Goal: Transaction & Acquisition: Obtain resource

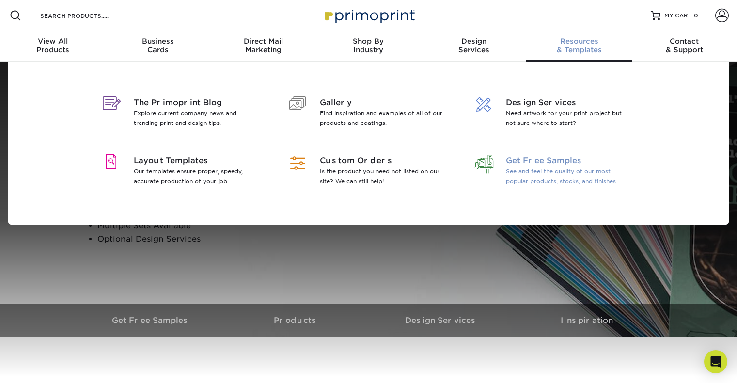
click at [577, 159] on span "Get Free Samples" at bounding box center [569, 161] width 126 height 12
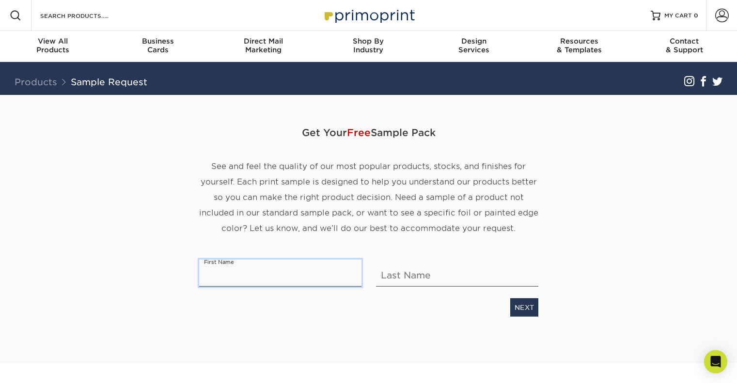
click at [270, 275] on input "text" at bounding box center [280, 273] width 162 height 27
type input "Helen"
type input "Trinh"
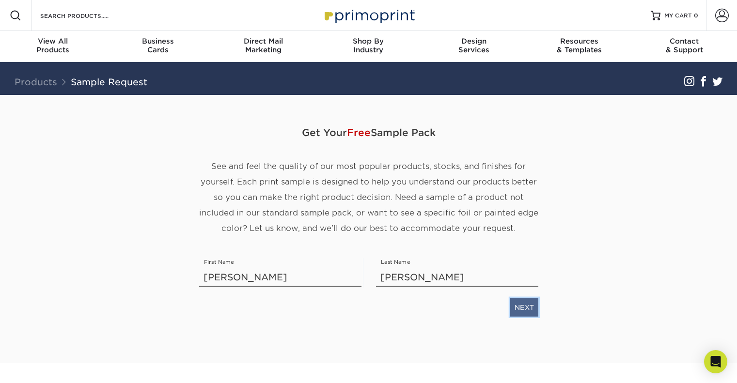
click at [537, 303] on link "NEXT" at bounding box center [524, 308] width 28 height 18
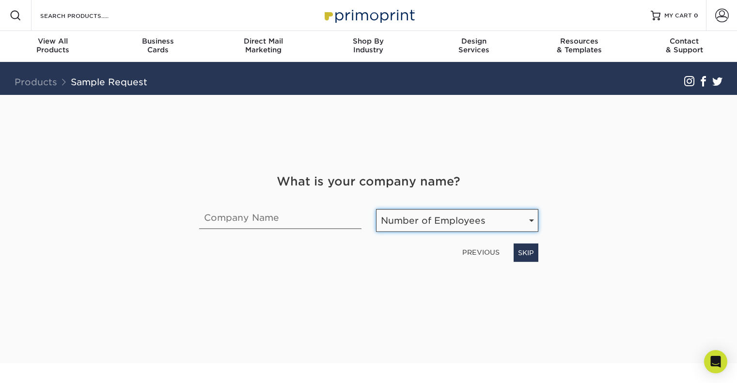
click at [401, 229] on select "Number of Employees Self-employed 1-10 employees 11-50 employees 51-200 employe…" at bounding box center [457, 220] width 162 height 23
select select "Self-employed"
click at [376, 209] on select "Number of Employees Self-employed 1-10 employees 11-50 employees 51-200 employe…" at bounding box center [457, 220] width 162 height 23
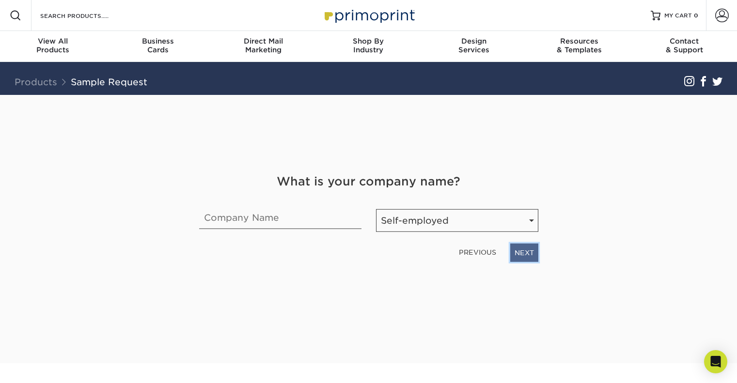
click at [527, 257] on link "NEXT" at bounding box center [524, 253] width 28 height 18
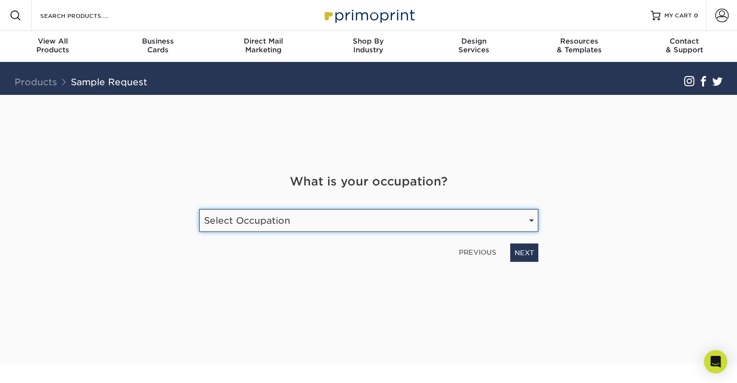
click at [461, 231] on select "Select Occupation Agency Automotive Blogger Cleaning Services Construction Educ…" at bounding box center [368, 220] width 339 height 23
select select "Other"
click at [199, 209] on select "Select Occupation Agency Automotive Blogger Cleaning Services Construction Educ…" at bounding box center [368, 220] width 339 height 23
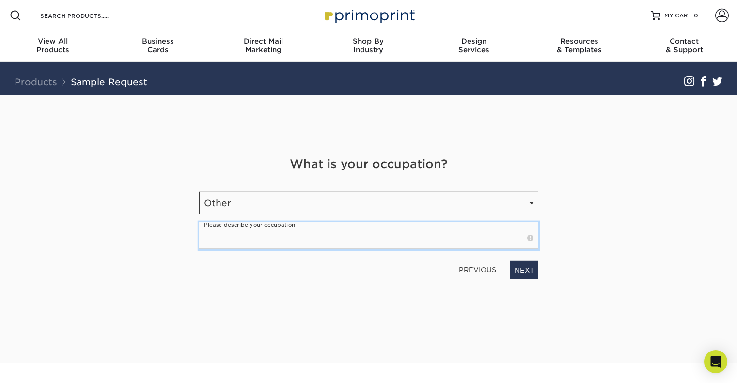
click at [307, 237] on input "text" at bounding box center [368, 235] width 339 height 27
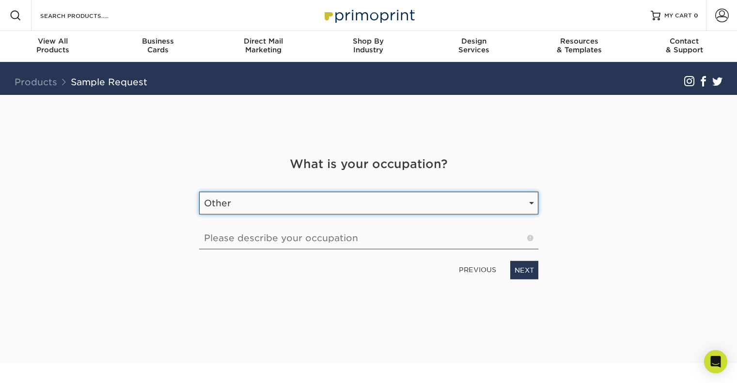
click at [284, 205] on select "Select Occupation Agency Automotive Blogger Cleaning Services Construction Educ…" at bounding box center [368, 203] width 339 height 23
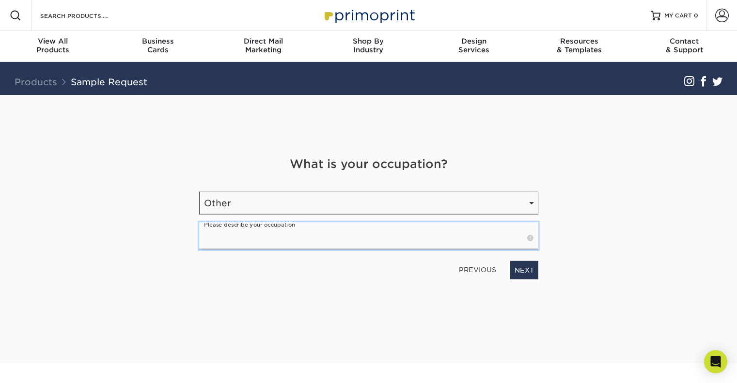
click at [277, 238] on input "text" at bounding box center [368, 235] width 339 height 27
type input "hobby"
click at [505, 239] on input "hobby" at bounding box center [368, 235] width 339 height 27
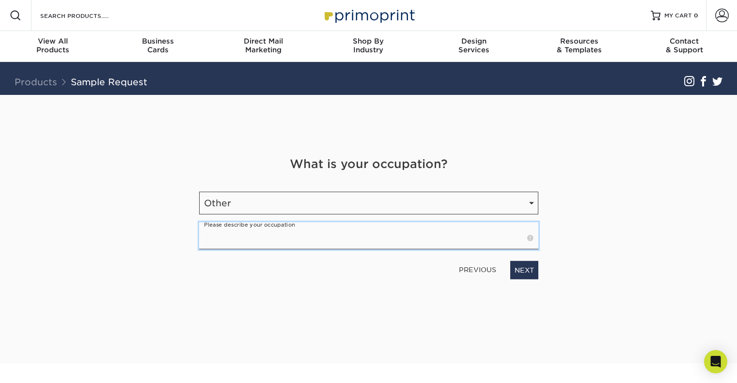
type input "E"
click at [476, 223] on input "text" at bounding box center [368, 235] width 339 height 27
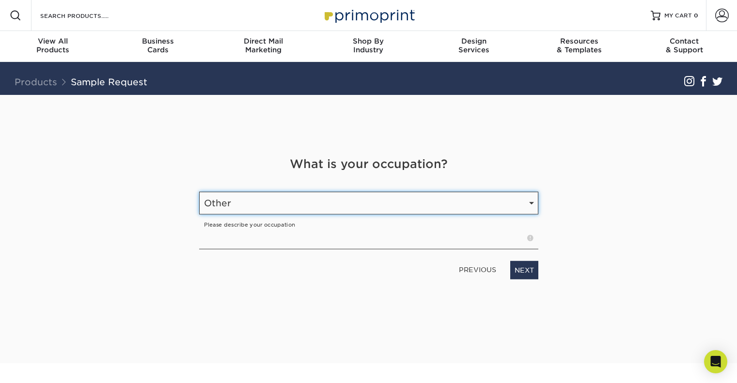
click at [468, 212] on select "Select Occupation Agency Automotive Blogger Cleaning Services Construction Educ…" at bounding box center [368, 203] width 339 height 23
select select "Student"
click at [199, 209] on select "Select Occupation Agency Automotive Blogger Cleaning Services Construction Educ…" at bounding box center [368, 203] width 339 height 23
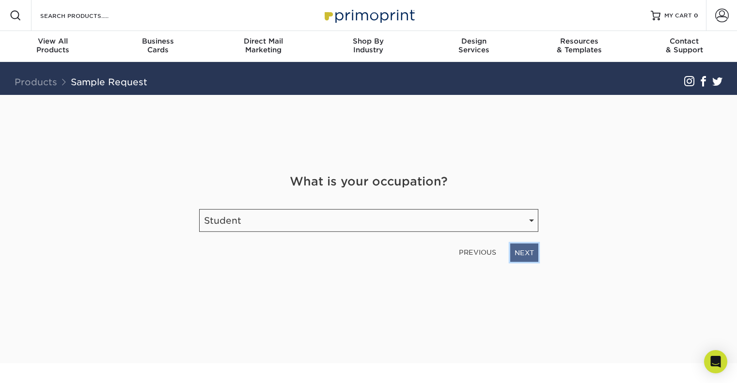
click at [534, 254] on link "NEXT" at bounding box center [524, 253] width 28 height 18
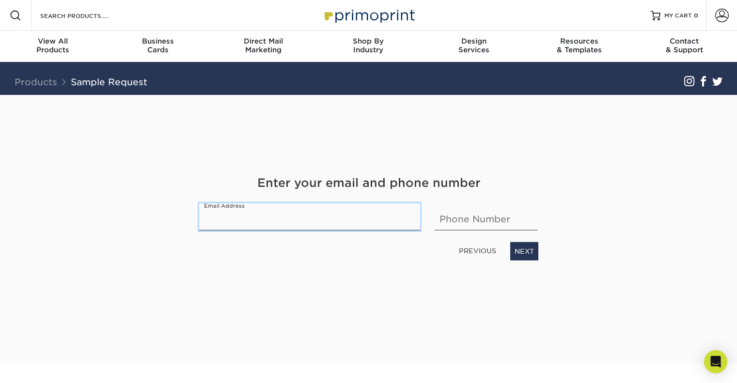
click at [348, 220] on input "email" at bounding box center [309, 217] width 221 height 27
type input "helen.17.trinh@gmail.com"
type input "2536831887"
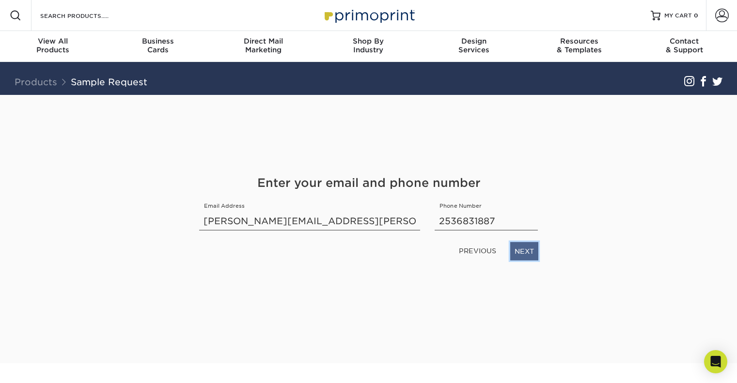
click at [520, 255] on link "NEXT" at bounding box center [524, 251] width 28 height 18
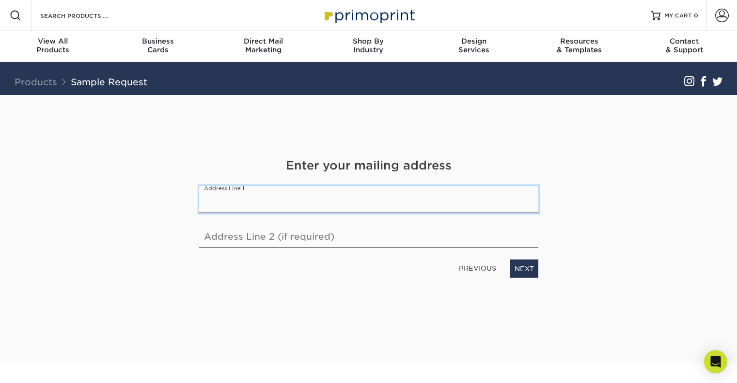
click at [309, 206] on input "text" at bounding box center [368, 199] width 339 height 27
type input "809 S Washington St"
type input "Unit 2009"
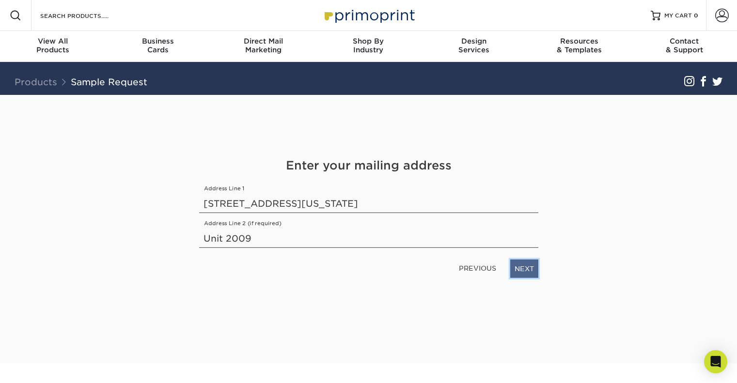
click at [529, 268] on link "NEXT" at bounding box center [524, 269] width 28 height 18
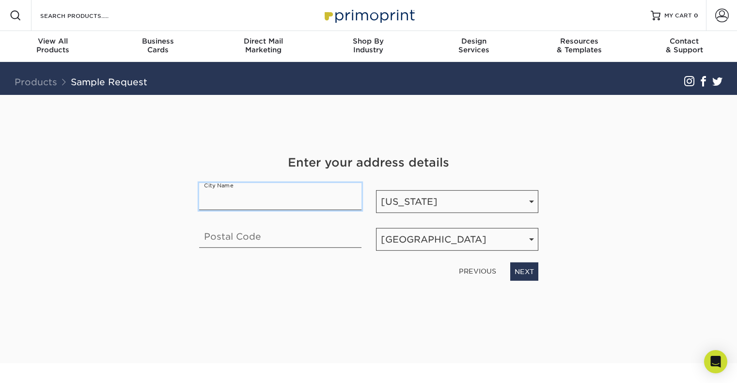
click at [332, 208] on input "text" at bounding box center [280, 196] width 162 height 27
type input "Seattle"
type input "98104"
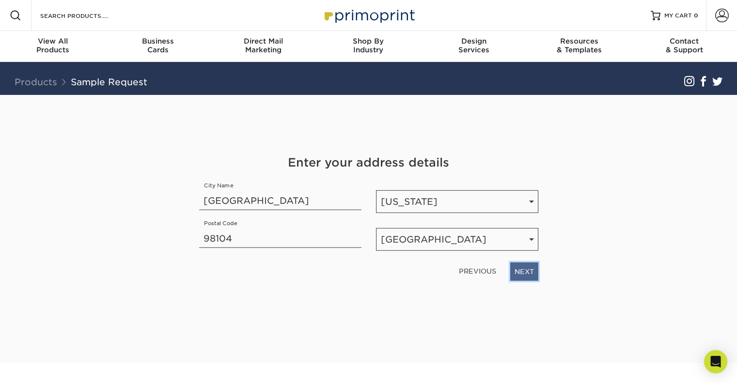
click at [521, 271] on link "NEXT" at bounding box center [524, 272] width 28 height 18
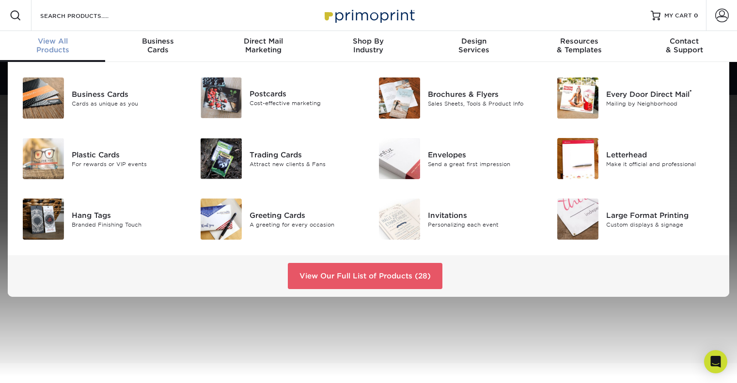
click at [48, 43] on span "View All" at bounding box center [52, 41] width 105 height 9
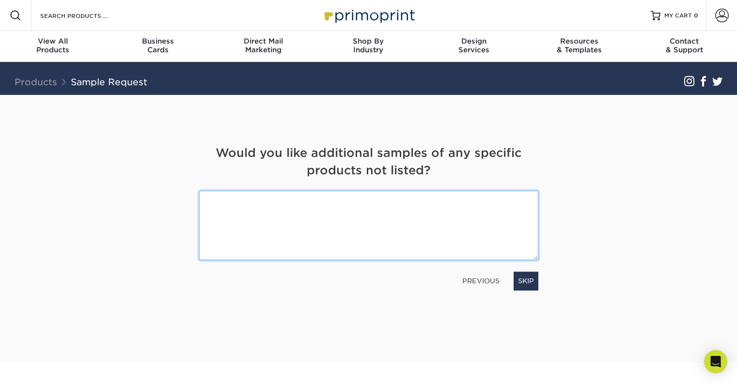
click at [312, 204] on textarea at bounding box center [368, 225] width 339 height 69
type textarea "example of the trading card. plastic card, and stickers"
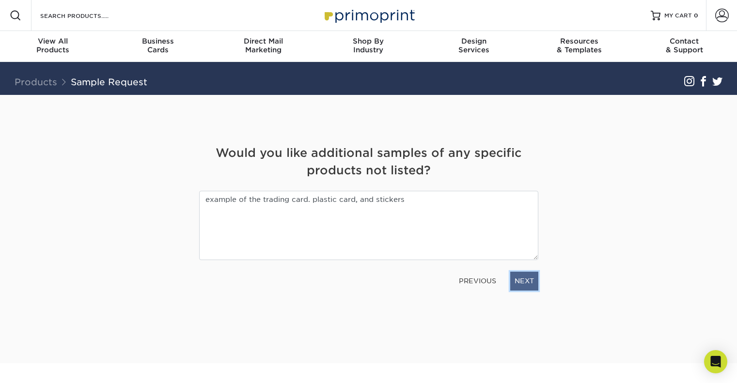
click at [534, 277] on link "NEXT" at bounding box center [524, 281] width 28 height 18
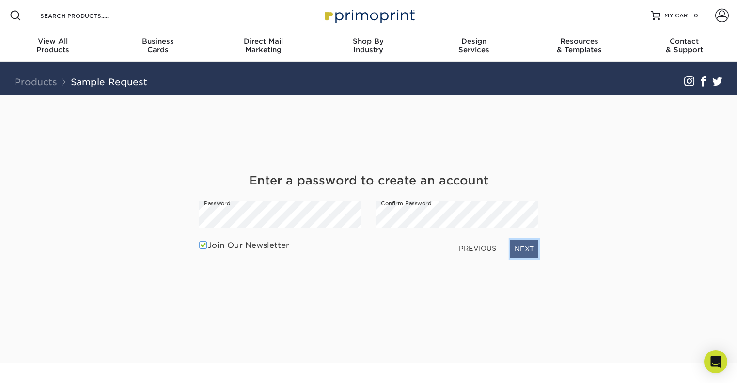
click at [524, 252] on link "NEXT" at bounding box center [524, 249] width 28 height 18
drag, startPoint x: 523, startPoint y: 235, endPoint x: 530, endPoint y: 244, distance: 11.4
click at [530, 244] on div "Enter a password to create an account Password Confirm Password Join Our Newsle…" at bounding box center [369, 217] width 354 height 91
click at [530, 244] on link "NEXT" at bounding box center [524, 249] width 28 height 18
click at [519, 252] on link "NEXT" at bounding box center [524, 249] width 28 height 18
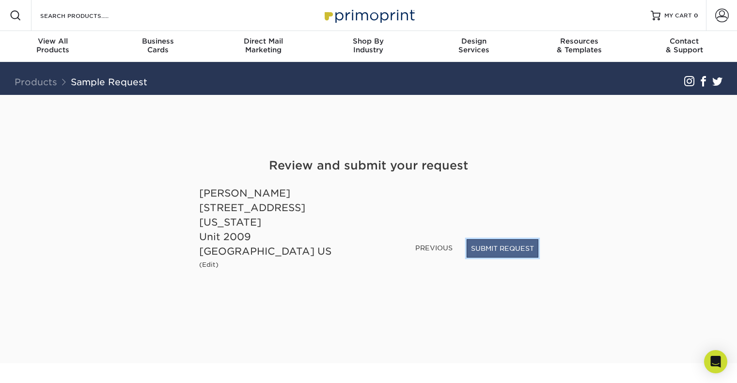
click at [496, 258] on button "SUBMIT REQUEST" at bounding box center [503, 248] width 72 height 18
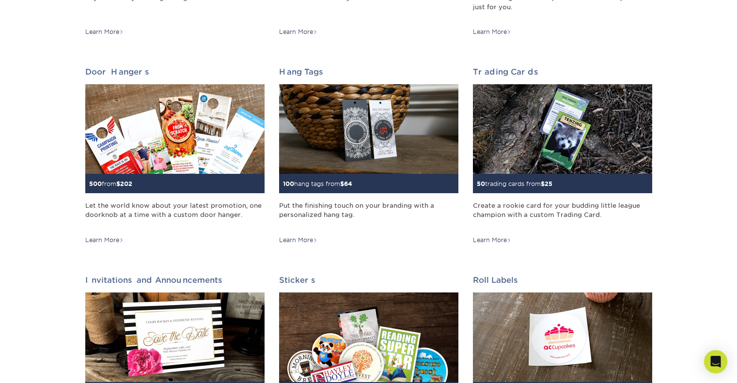
scroll to position [915, 0]
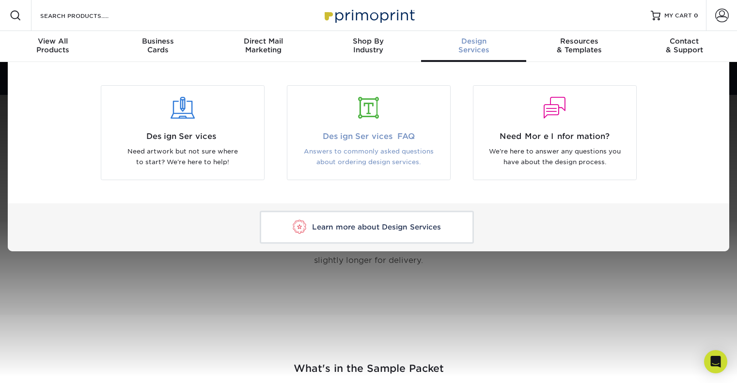
click at [393, 105] on div at bounding box center [369, 108] width 148 height 22
